Goal: Use online tool/utility: Utilize a website feature to perform a specific function

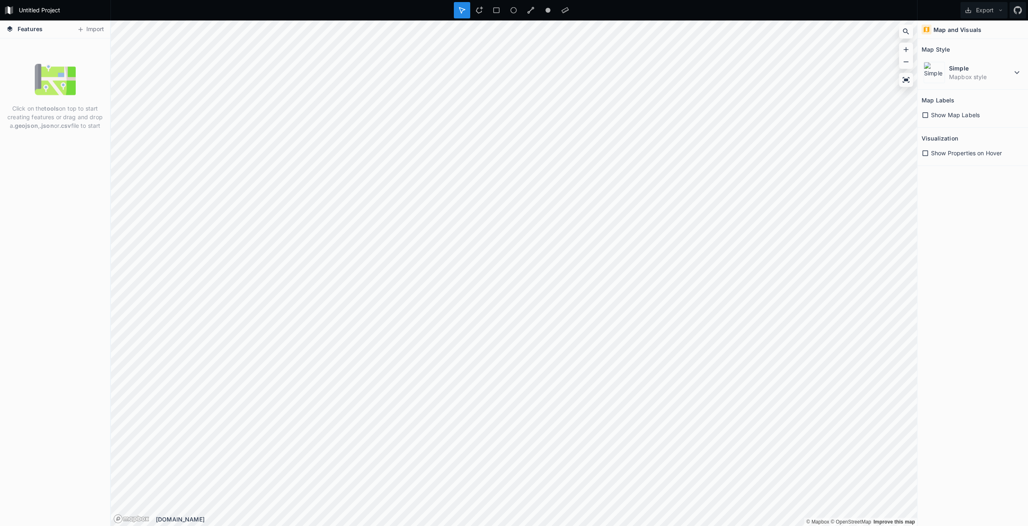
click at [925, 113] on icon at bounding box center [925, 114] width 7 height 7
click at [926, 116] on icon at bounding box center [926, 115] width 6 height 6
click at [87, 32] on button "Import" at bounding box center [90, 29] width 35 height 13
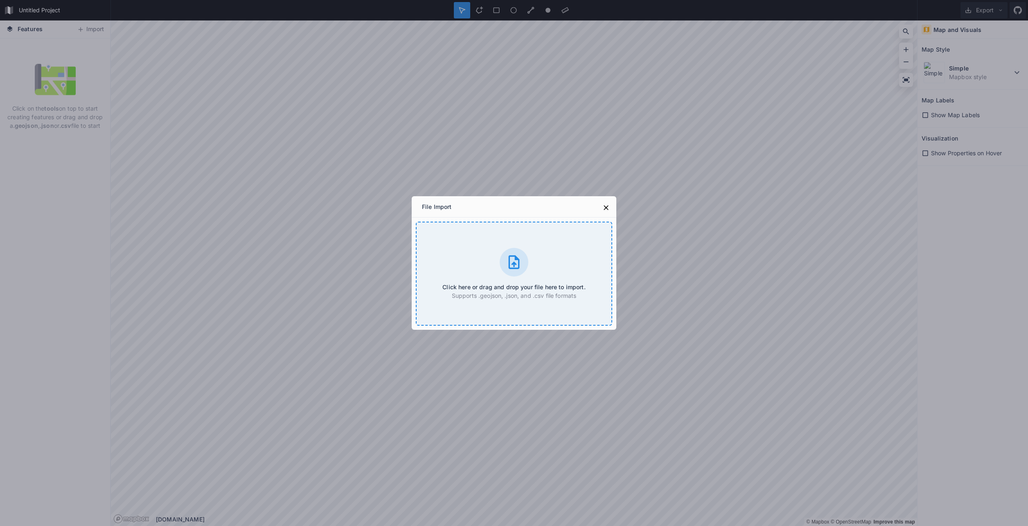
click at [530, 267] on div "Click here or drag and drop your file here to import. Supports .geojson, .json,…" at bounding box center [514, 273] width 196 height 104
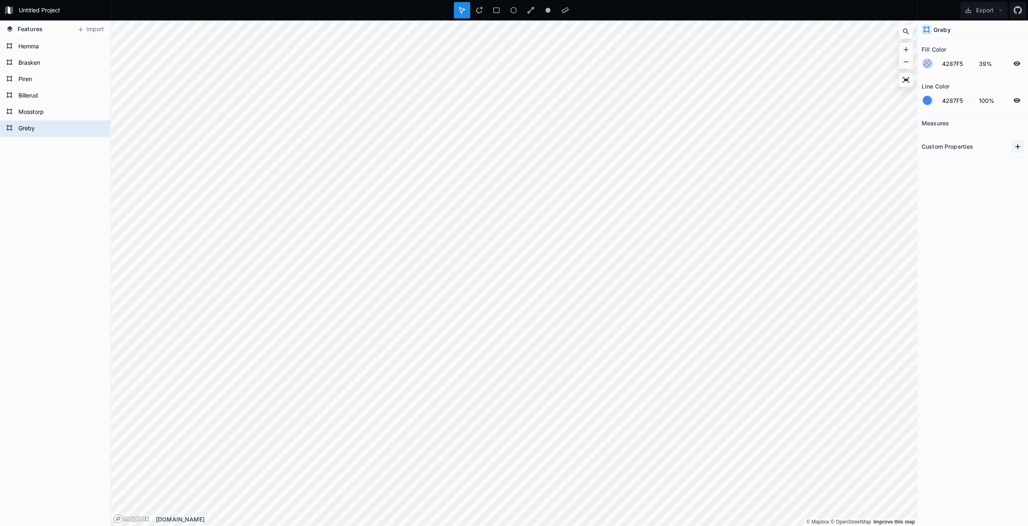
click at [1018, 146] on icon at bounding box center [1018, 146] width 5 height 5
click at [1000, 124] on div "Measures" at bounding box center [973, 123] width 102 height 13
click at [1018, 160] on icon "button" at bounding box center [1018, 160] width 7 height 7
click at [1007, 187] on span "Delete" at bounding box center [1005, 186] width 33 height 9
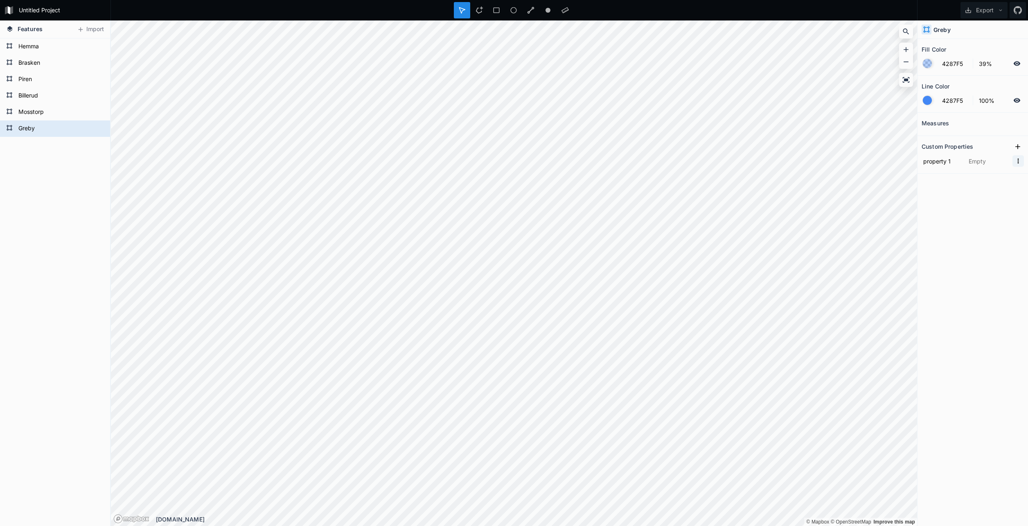
click at [1018, 164] on icon "button" at bounding box center [1018, 160] width 7 height 7
click at [1011, 188] on span "Delete" at bounding box center [1005, 186] width 33 height 9
click at [34, 77] on form "Piren" at bounding box center [54, 79] width 77 height 12
click at [53, 86] on div "Delete" at bounding box center [78, 88] width 82 height 17
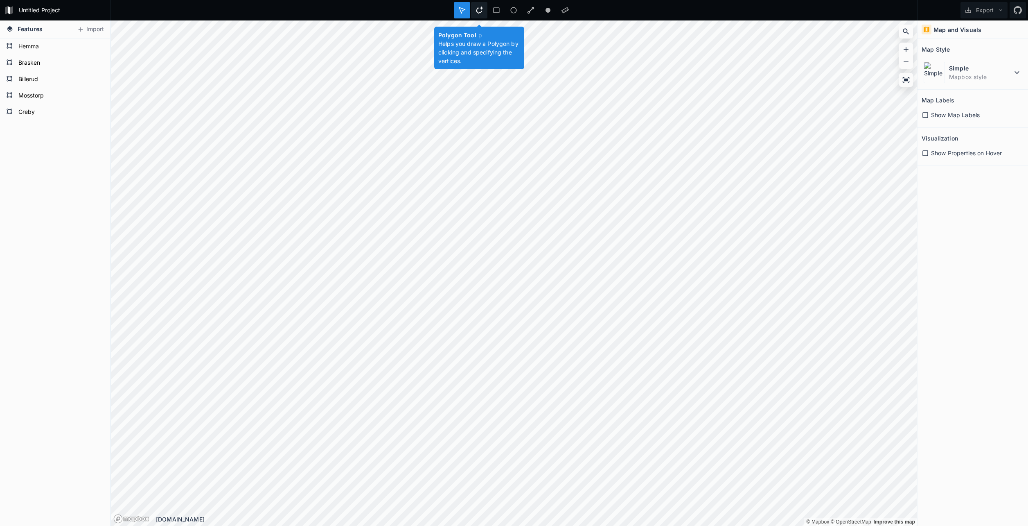
click at [481, 13] on icon at bounding box center [479, 10] width 7 height 7
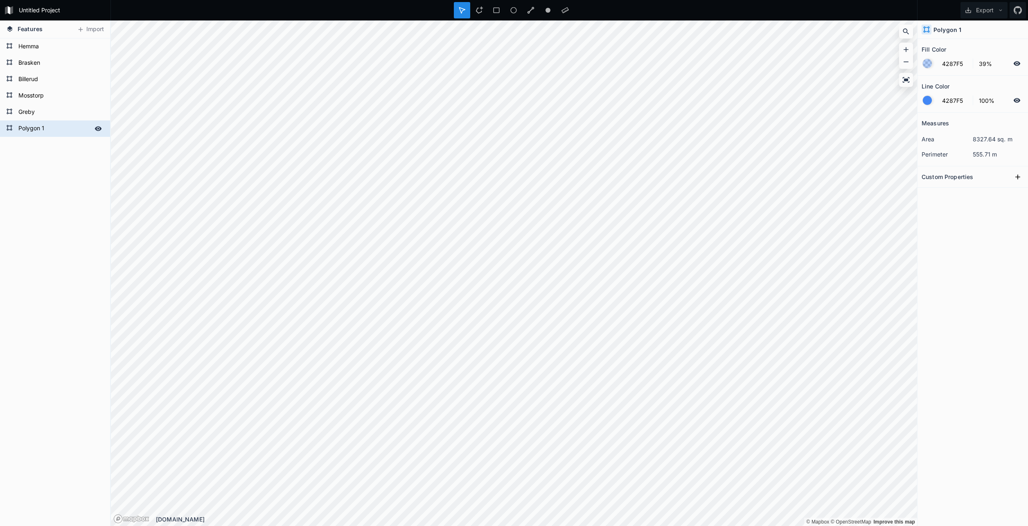
click at [29, 125] on form "Polygon 1" at bounding box center [54, 128] width 77 height 12
click at [958, 25] on h4 "Polygon 1" at bounding box center [948, 29] width 28 height 9
click at [958, 32] on h4 "Polygon 1" at bounding box center [948, 29] width 28 height 9
click at [964, 30] on div "Polygon 1" at bounding box center [973, 29] width 111 height 18
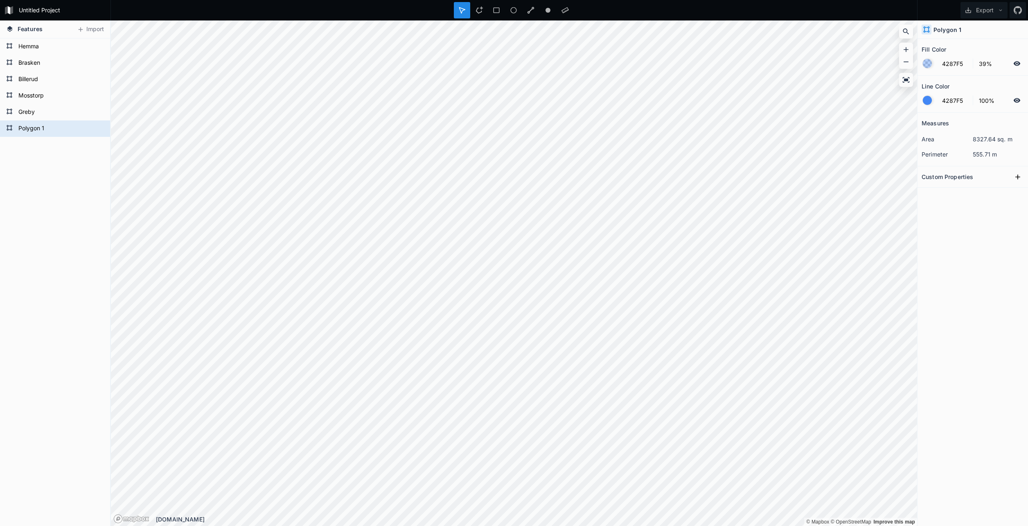
click at [946, 28] on h4 "Polygon 1" at bounding box center [948, 29] width 28 height 9
click at [946, 29] on h4 "Polygon 1" at bounding box center [948, 29] width 28 height 9
click at [25, 130] on form "Polygon 1" at bounding box center [54, 128] width 77 height 12
click at [22, 129] on form "Polygon 1" at bounding box center [54, 128] width 77 height 12
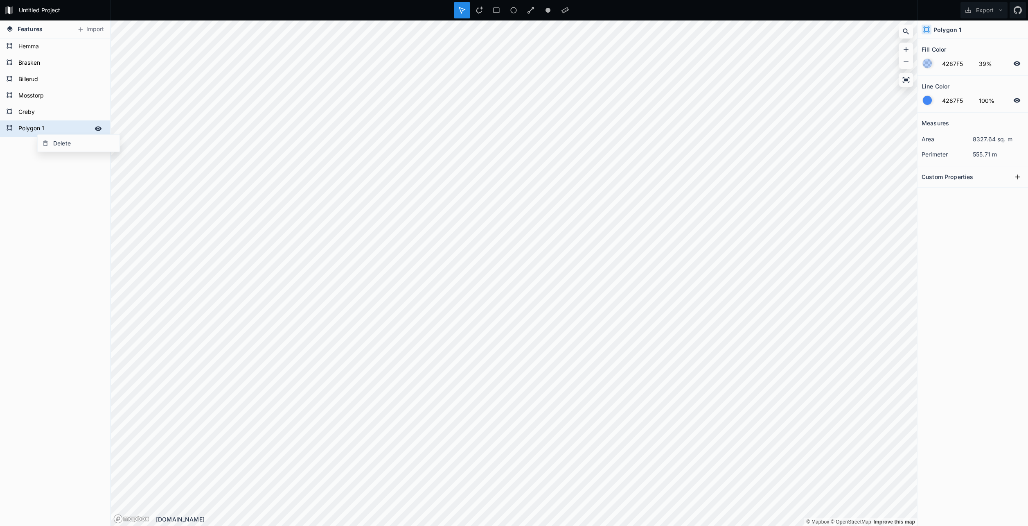
click at [22, 129] on form "Polygon 1" at bounding box center [54, 128] width 77 height 12
type input "Piren"
click input "submit" at bounding box center [0, 0] width 0 height 0
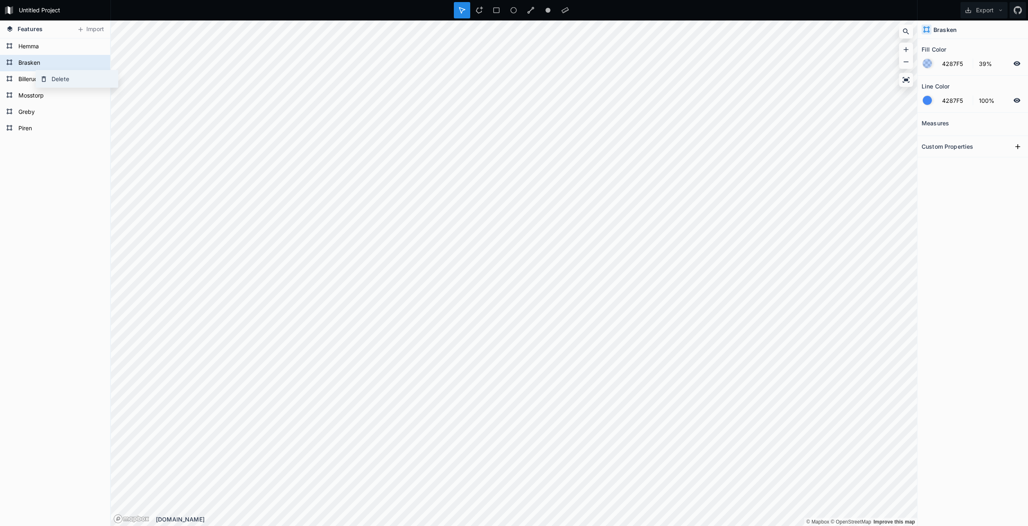
click at [74, 77] on div "Delete" at bounding box center [77, 78] width 82 height 17
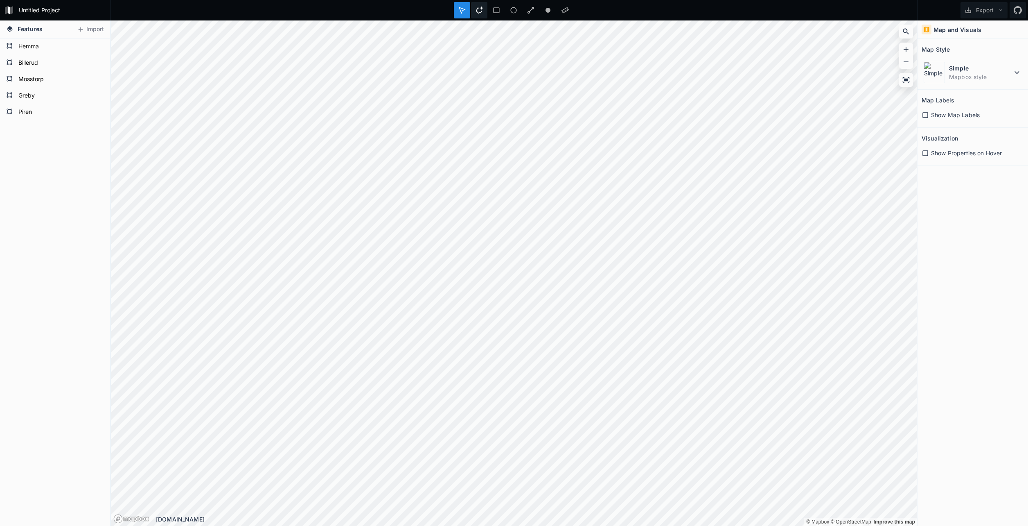
click at [482, 11] on icon at bounding box center [479, 10] width 7 height 7
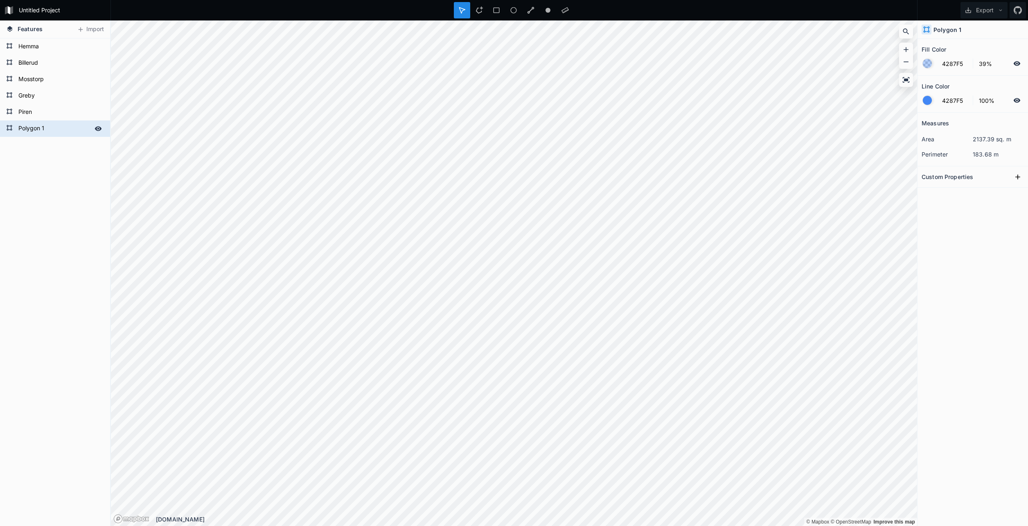
click at [43, 127] on form "Polygon 1" at bounding box center [54, 128] width 77 height 12
type input "Brasken"
click input "submit" at bounding box center [0, 0] width 0 height 0
click at [478, 11] on icon at bounding box center [479, 10] width 7 height 7
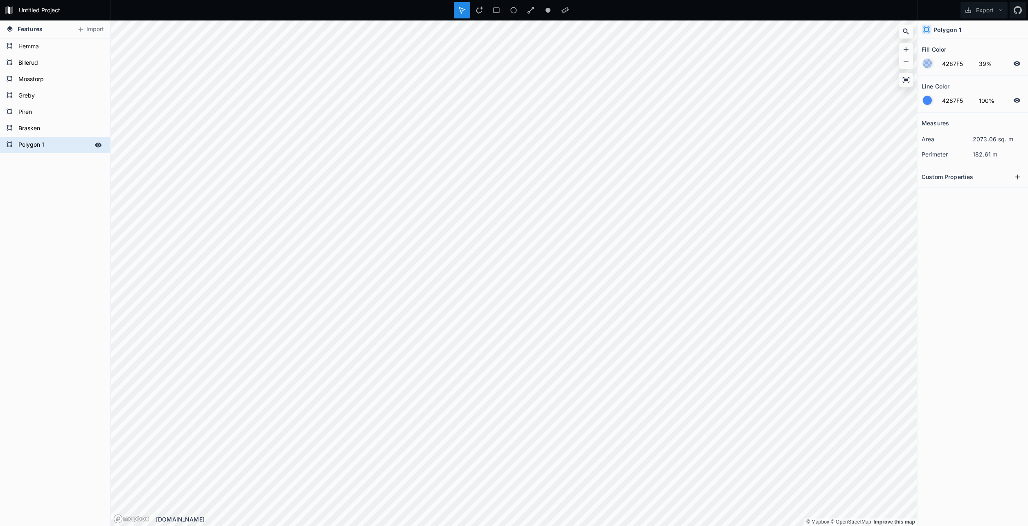
click at [24, 142] on form "Polygon 1" at bounding box center [54, 145] width 77 height 12
type input "Melker"
click input "submit" at bounding box center [0, 0] width 0 height 0
click at [995, 11] on button "Export" at bounding box center [984, 10] width 47 height 16
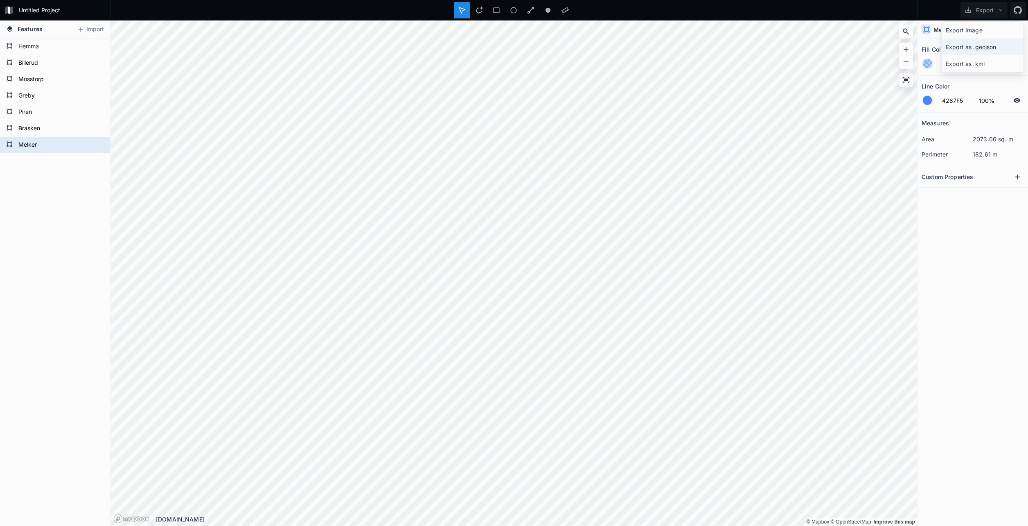
click at [986, 47] on div "Export as .geojson" at bounding box center [983, 46] width 82 height 17
